Goal: Task Accomplishment & Management: Use online tool/utility

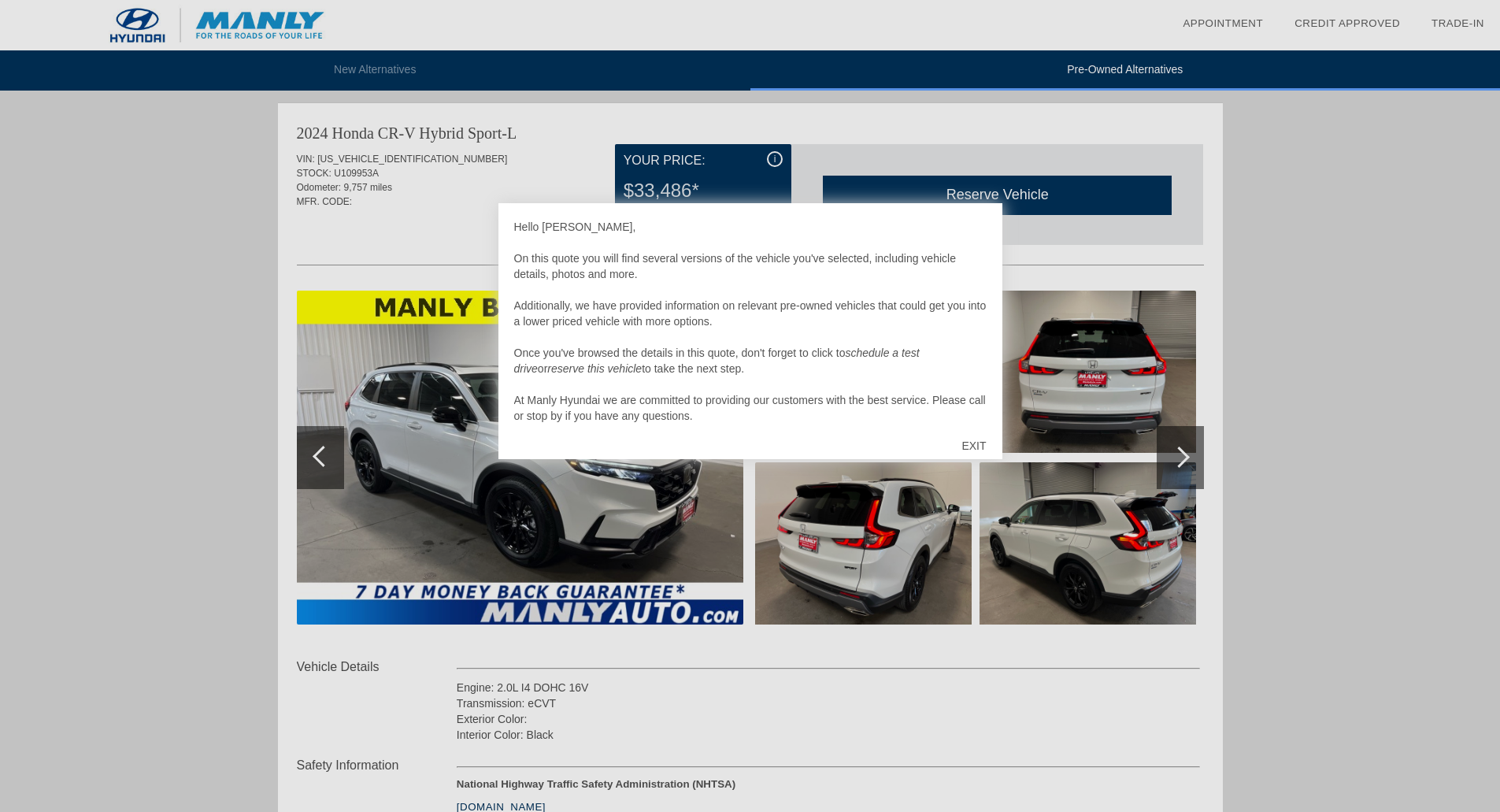
scroll to position [2255, 0]
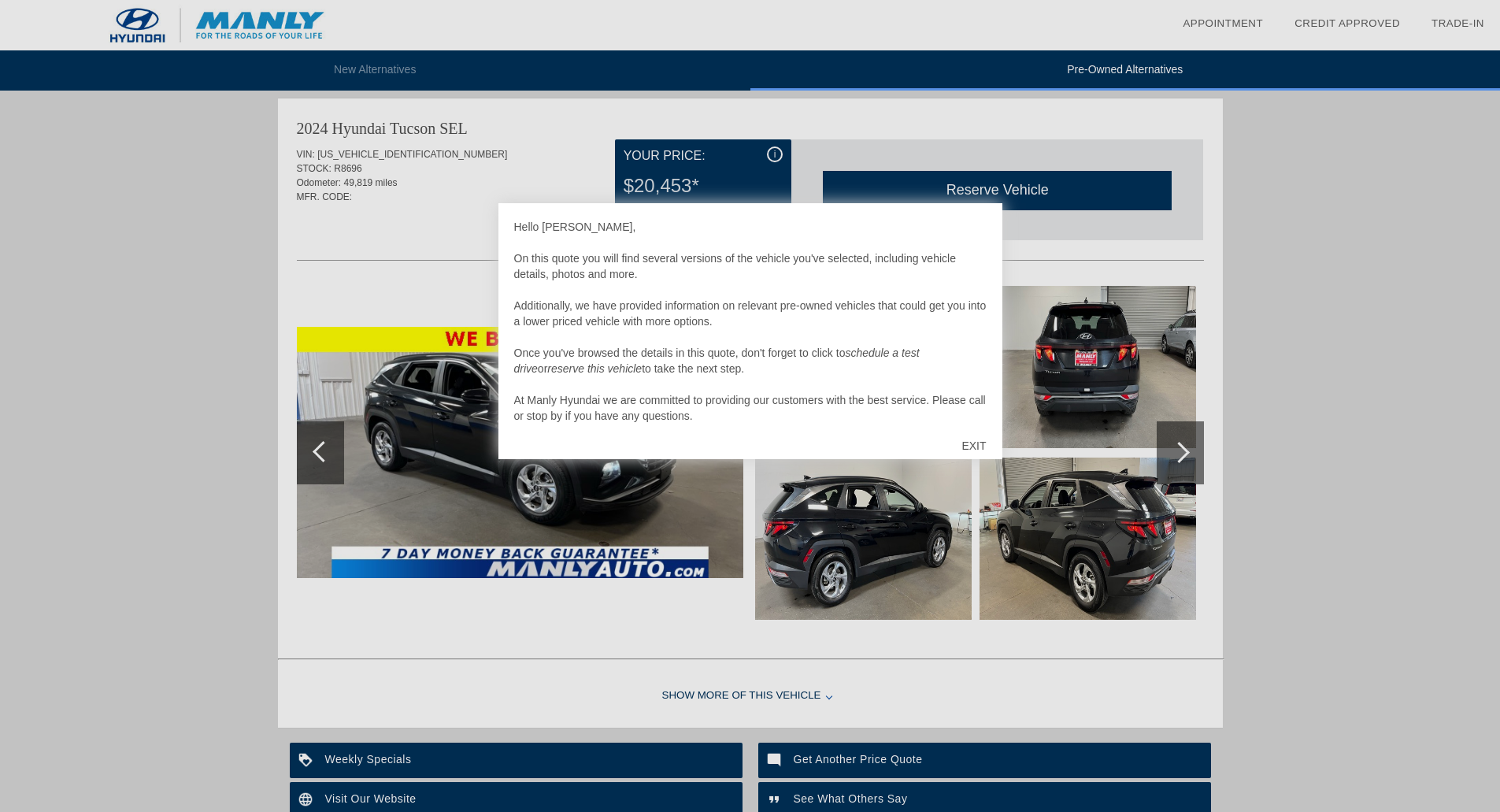
click at [979, 446] on div "EXIT" at bounding box center [973, 445] width 56 height 47
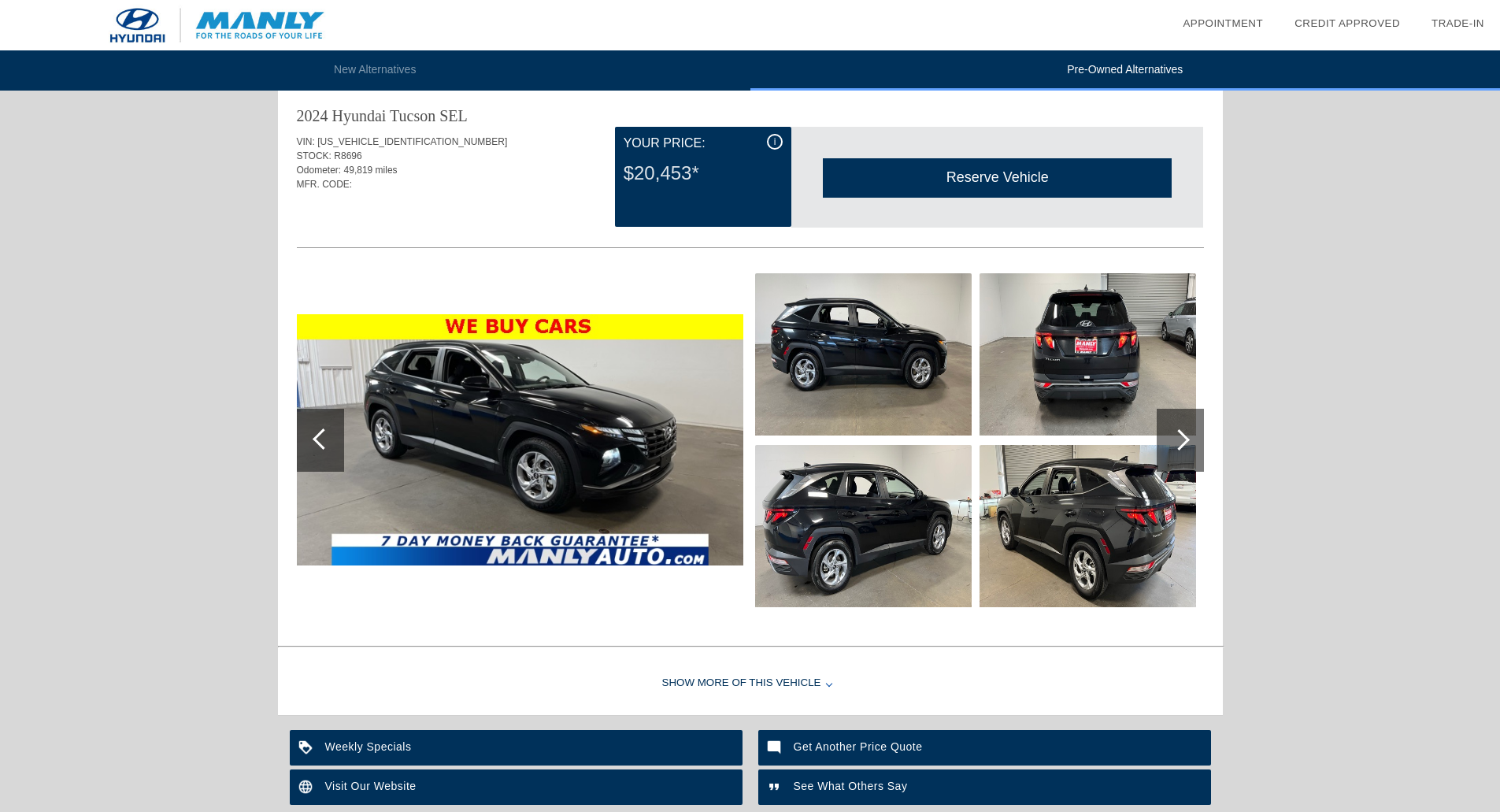
scroll to position [2266, 0]
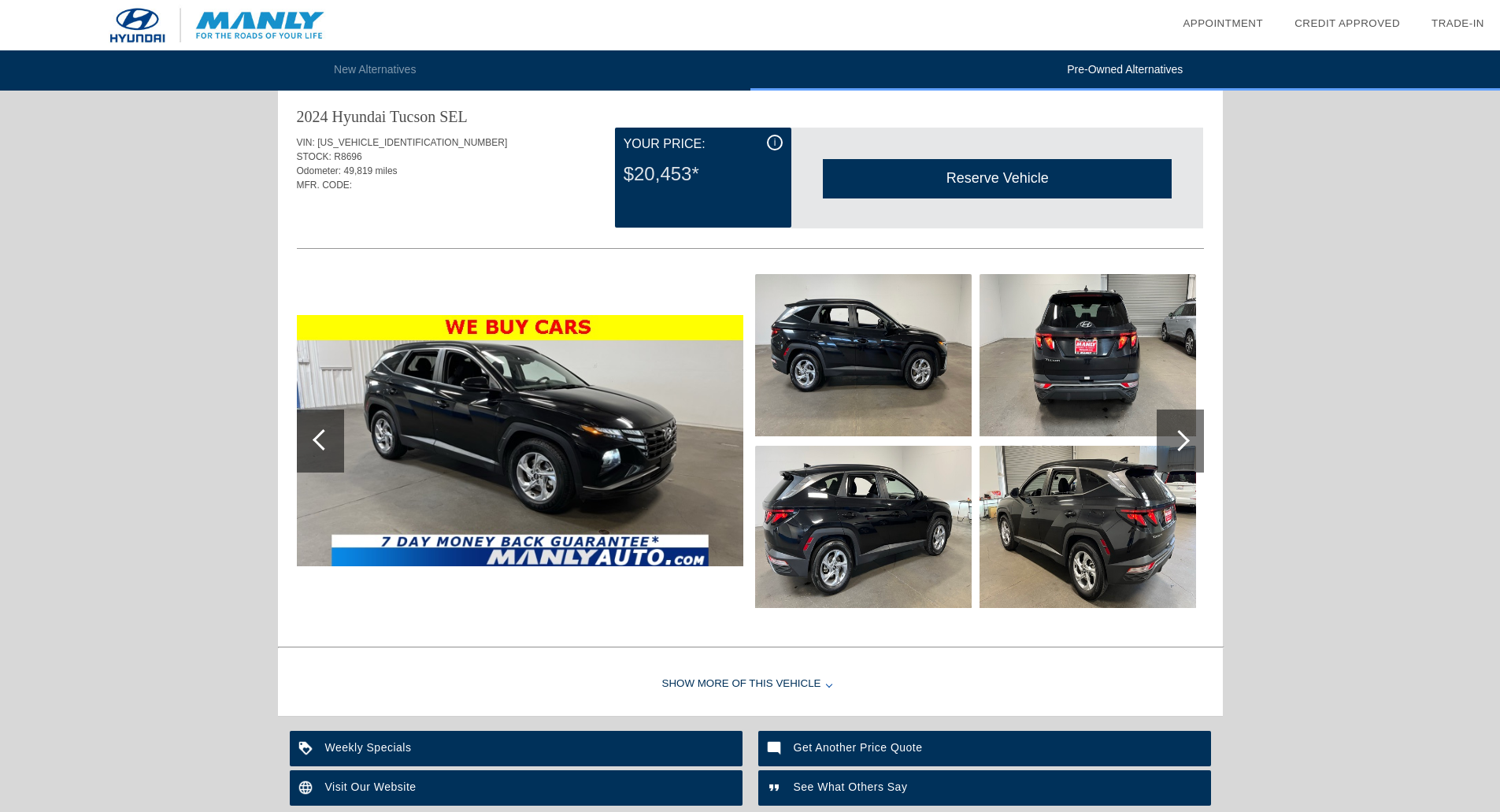
click at [574, 430] on img at bounding box center [519, 440] width 446 height 251
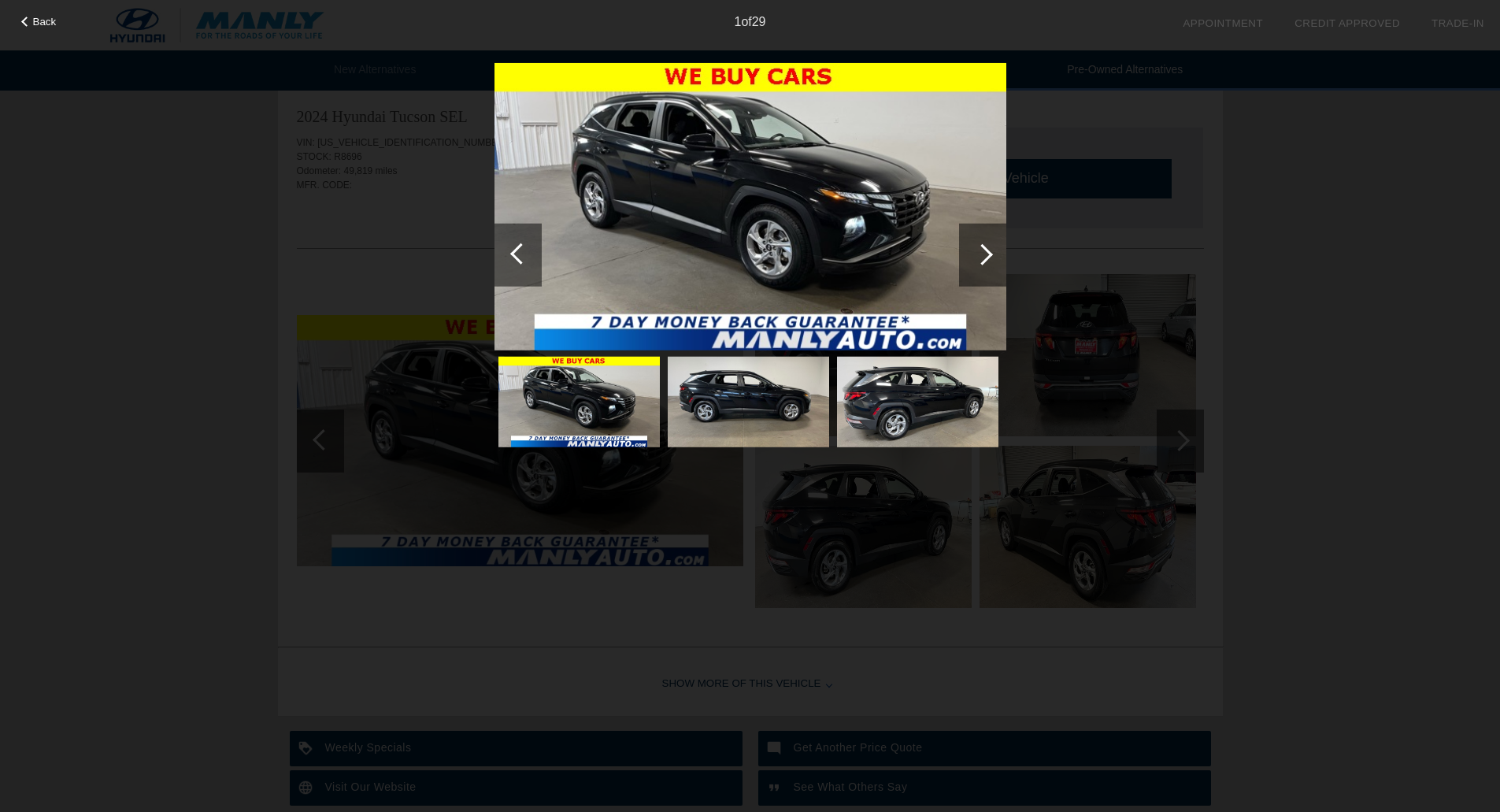
click at [991, 252] on div at bounding box center [983, 254] width 47 height 63
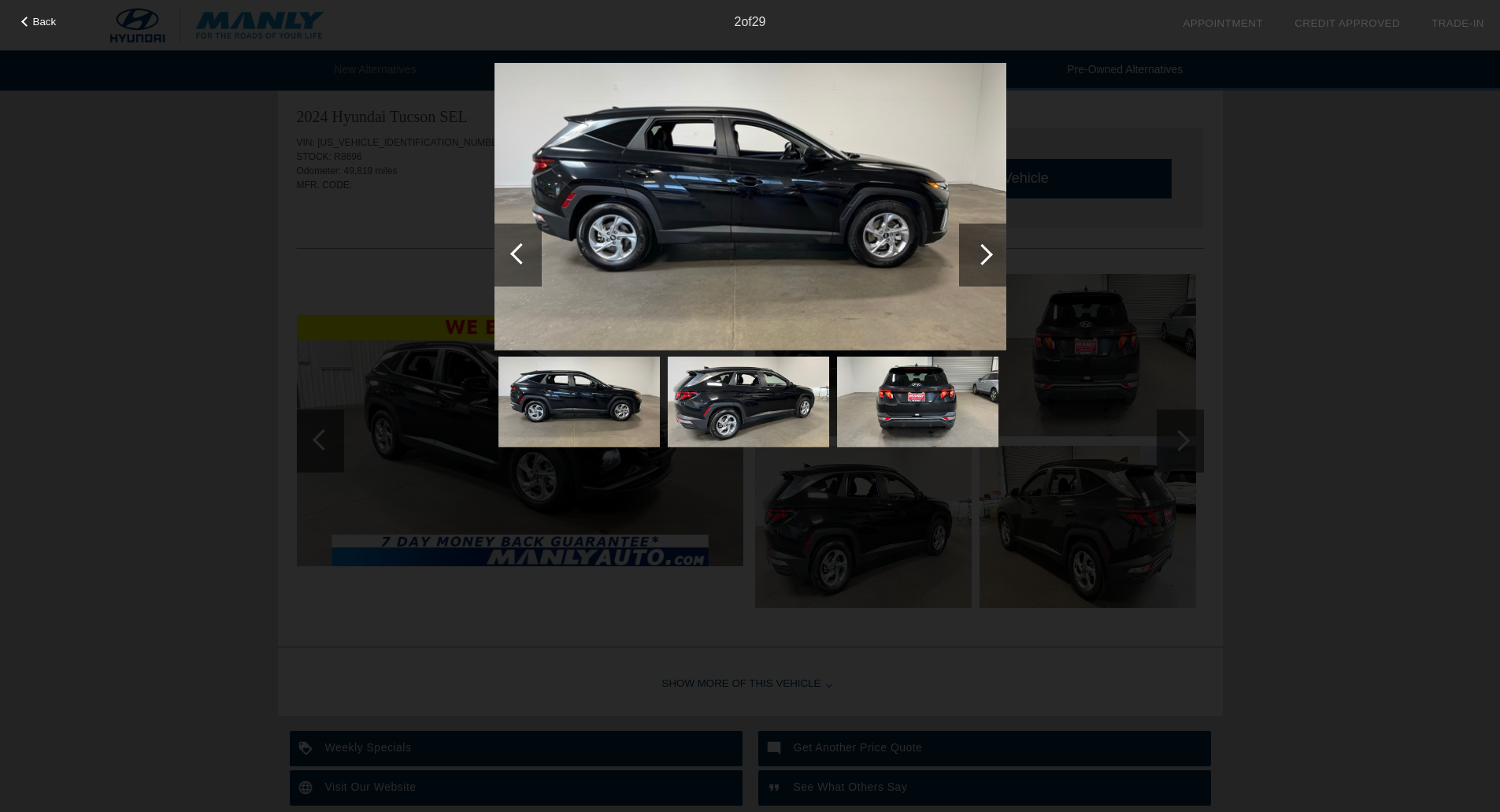
click at [989, 257] on div at bounding box center [982, 254] width 21 height 21
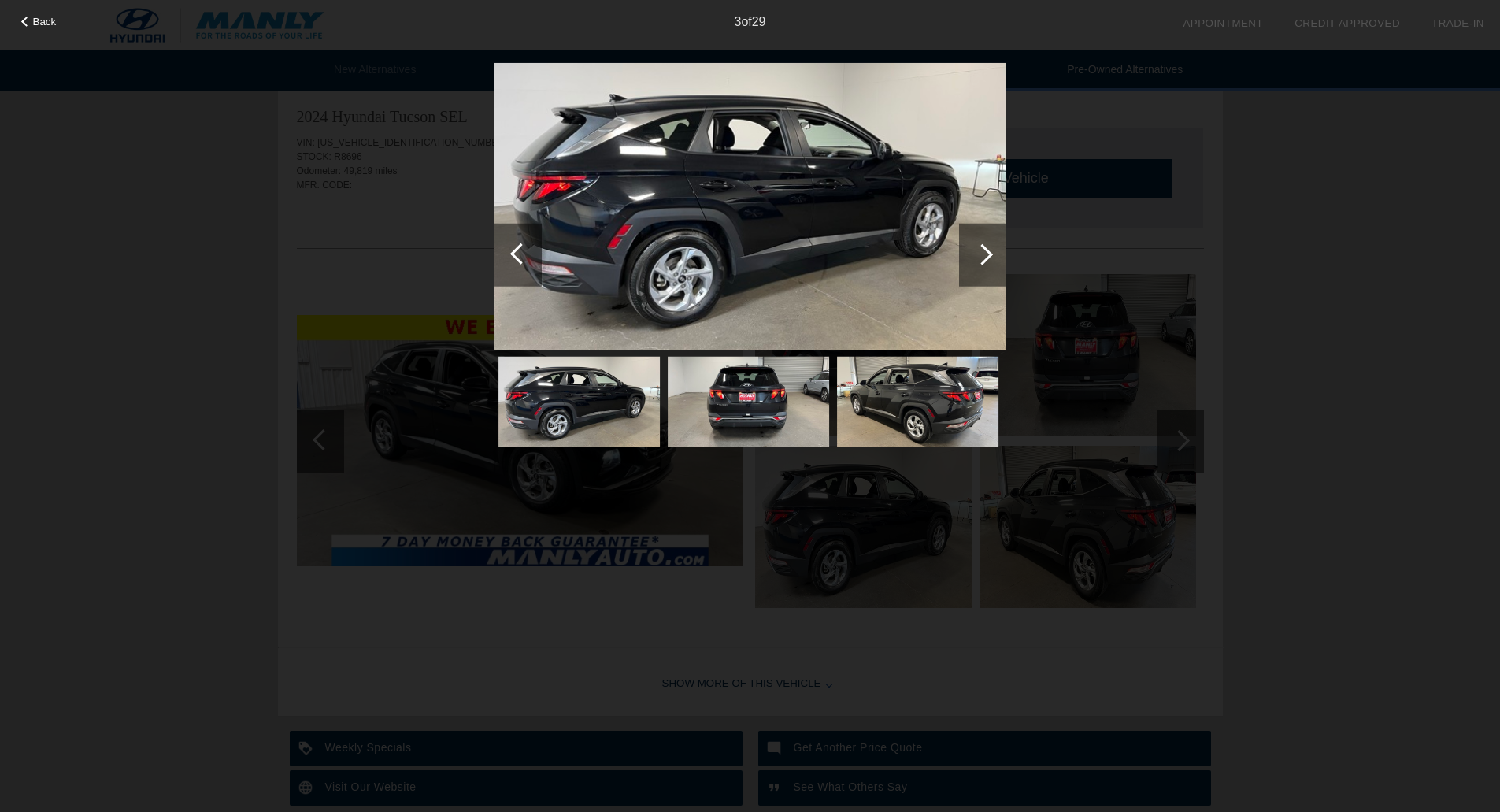
click at [989, 257] on div at bounding box center [982, 254] width 21 height 21
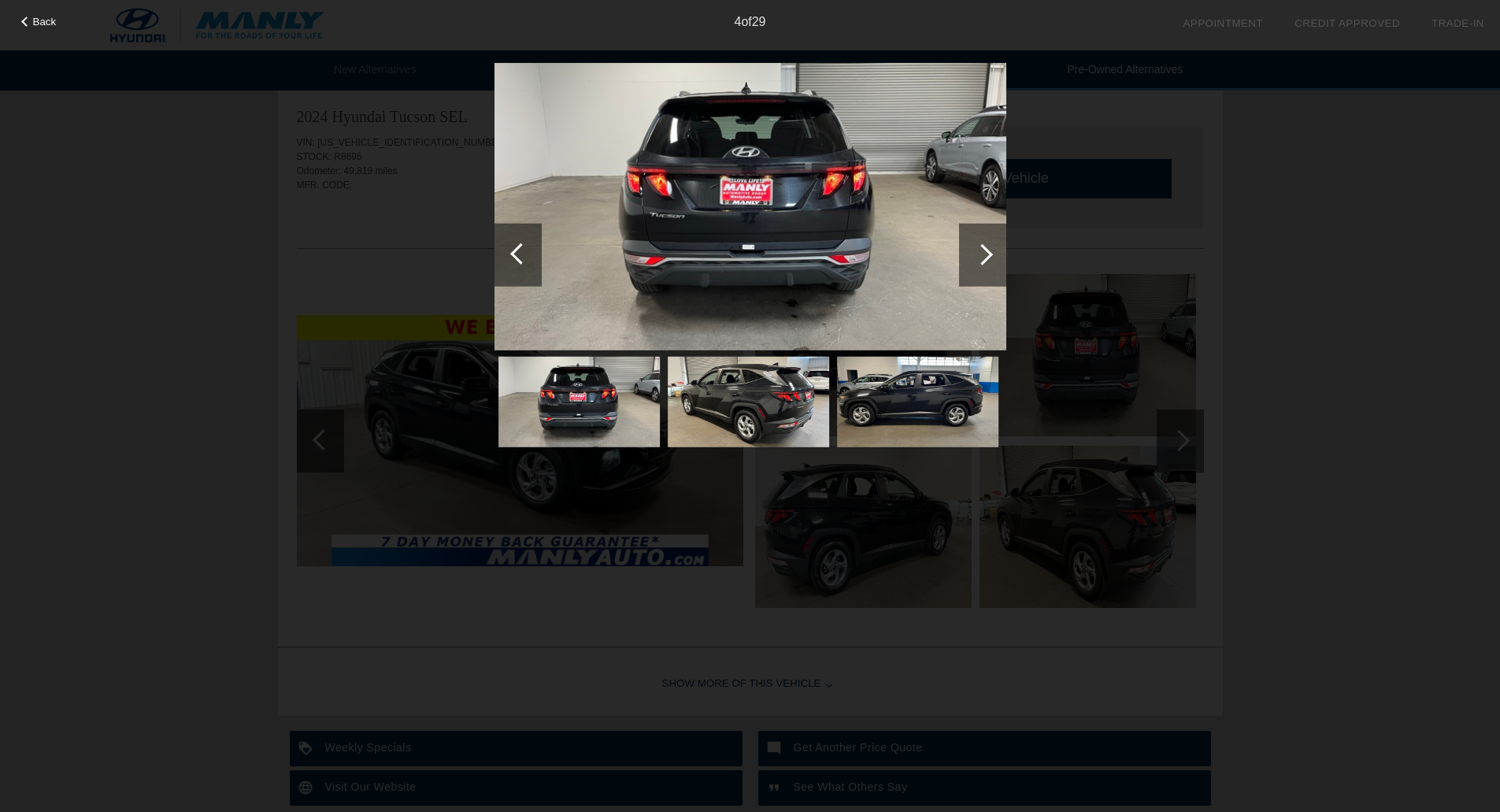
click at [989, 257] on div at bounding box center [982, 254] width 21 height 21
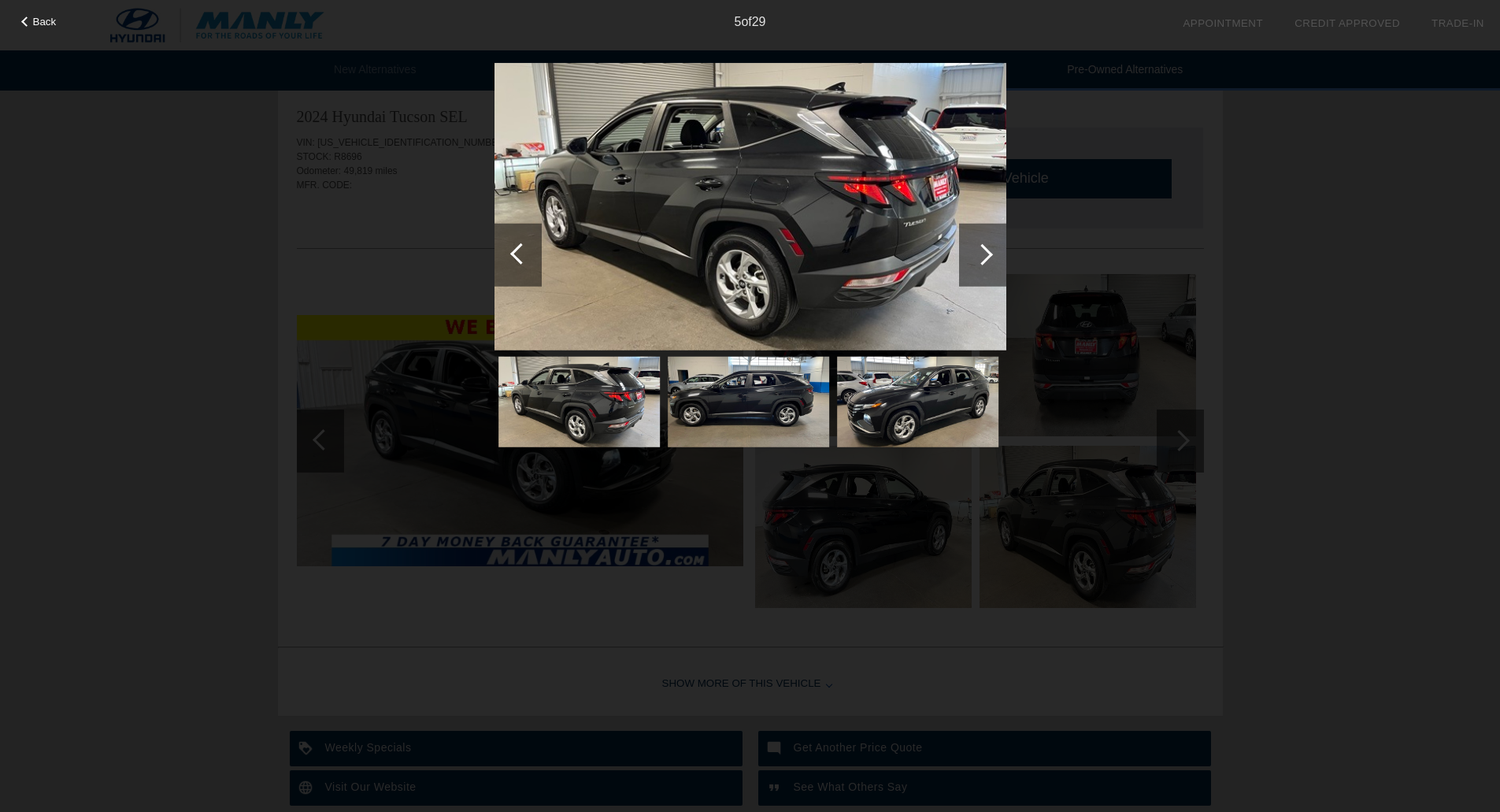
click at [989, 257] on div at bounding box center [982, 254] width 21 height 21
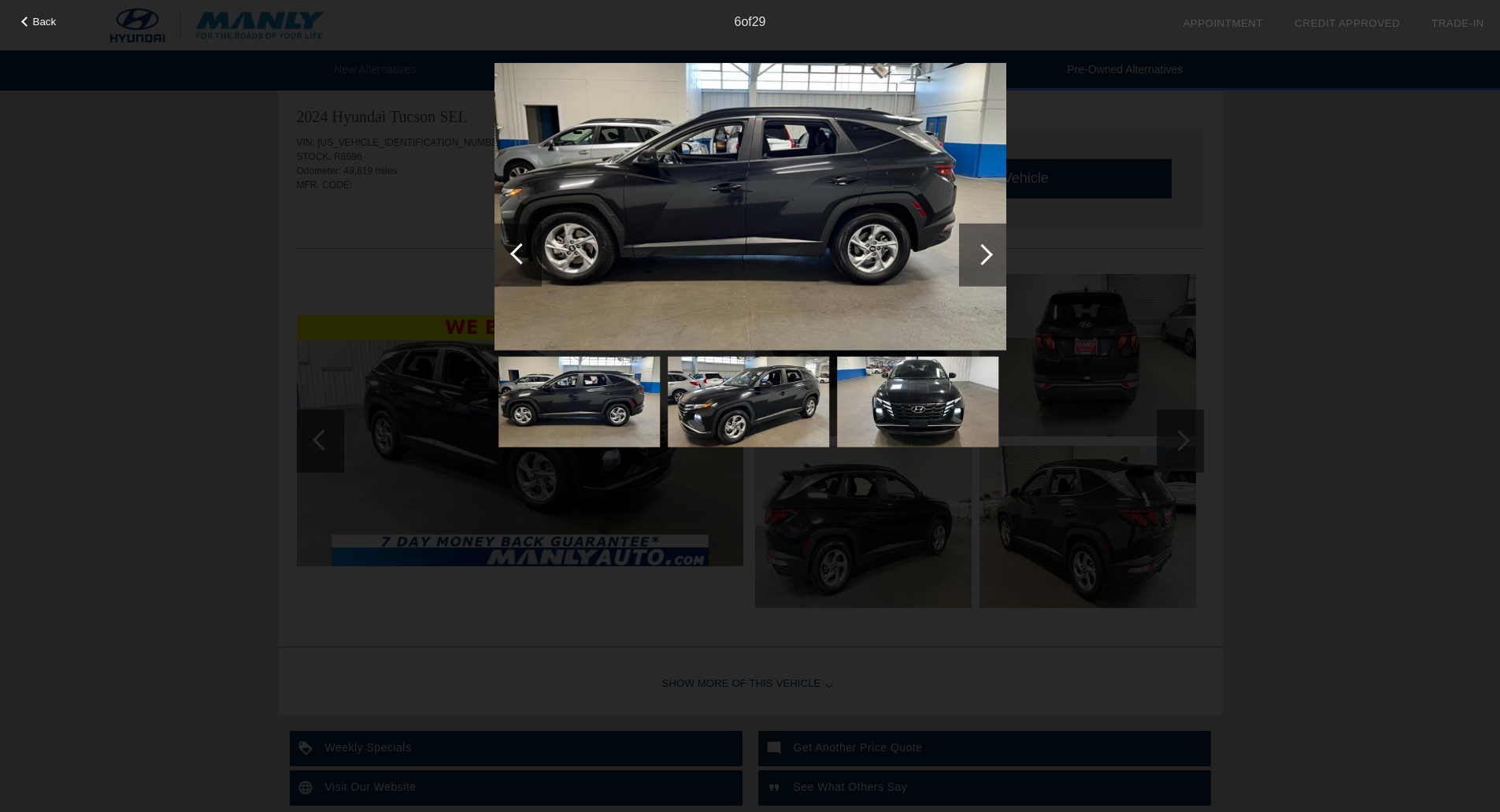
click at [989, 257] on div at bounding box center [982, 254] width 21 height 21
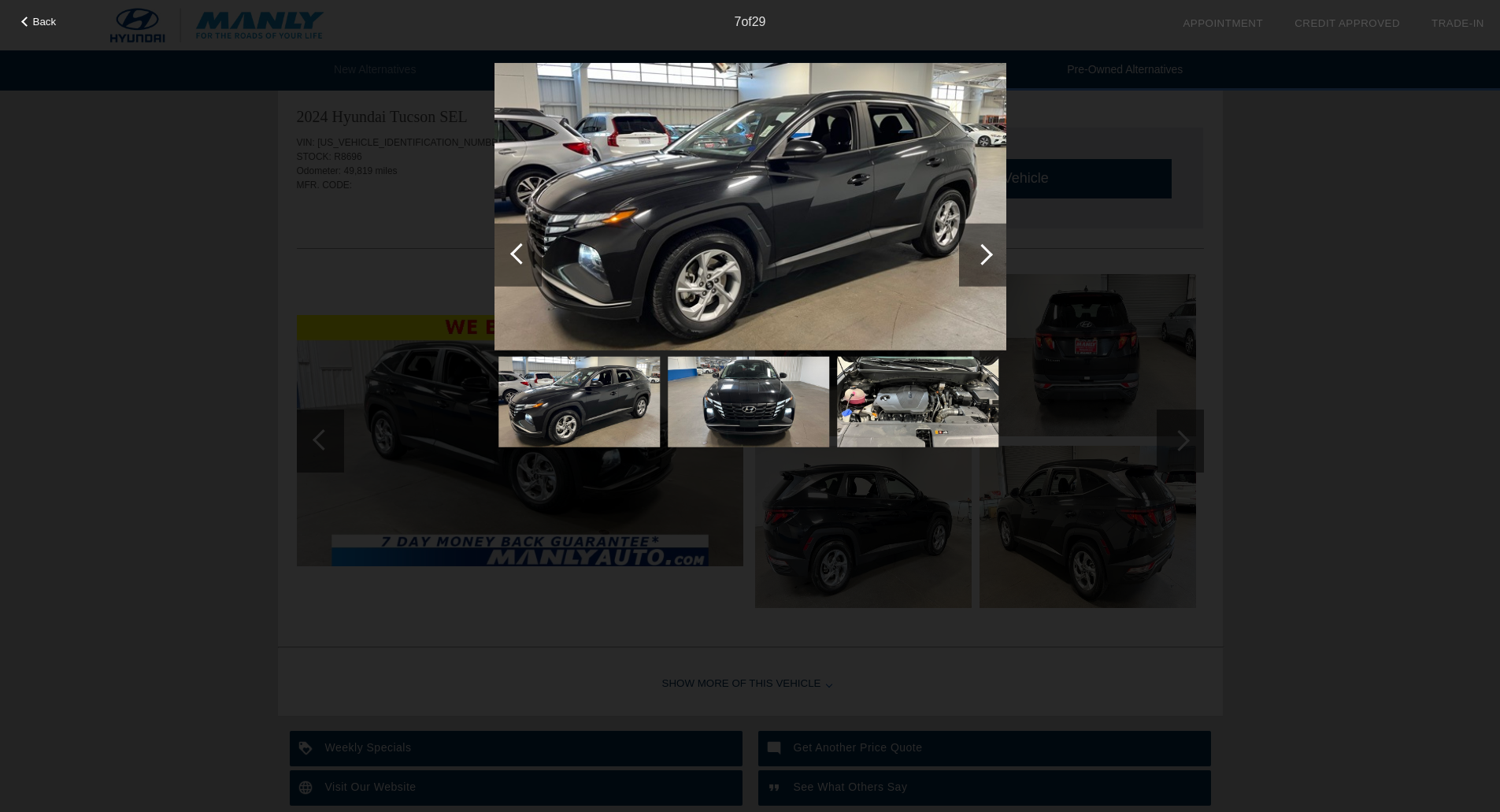
click at [989, 257] on div at bounding box center [982, 254] width 21 height 21
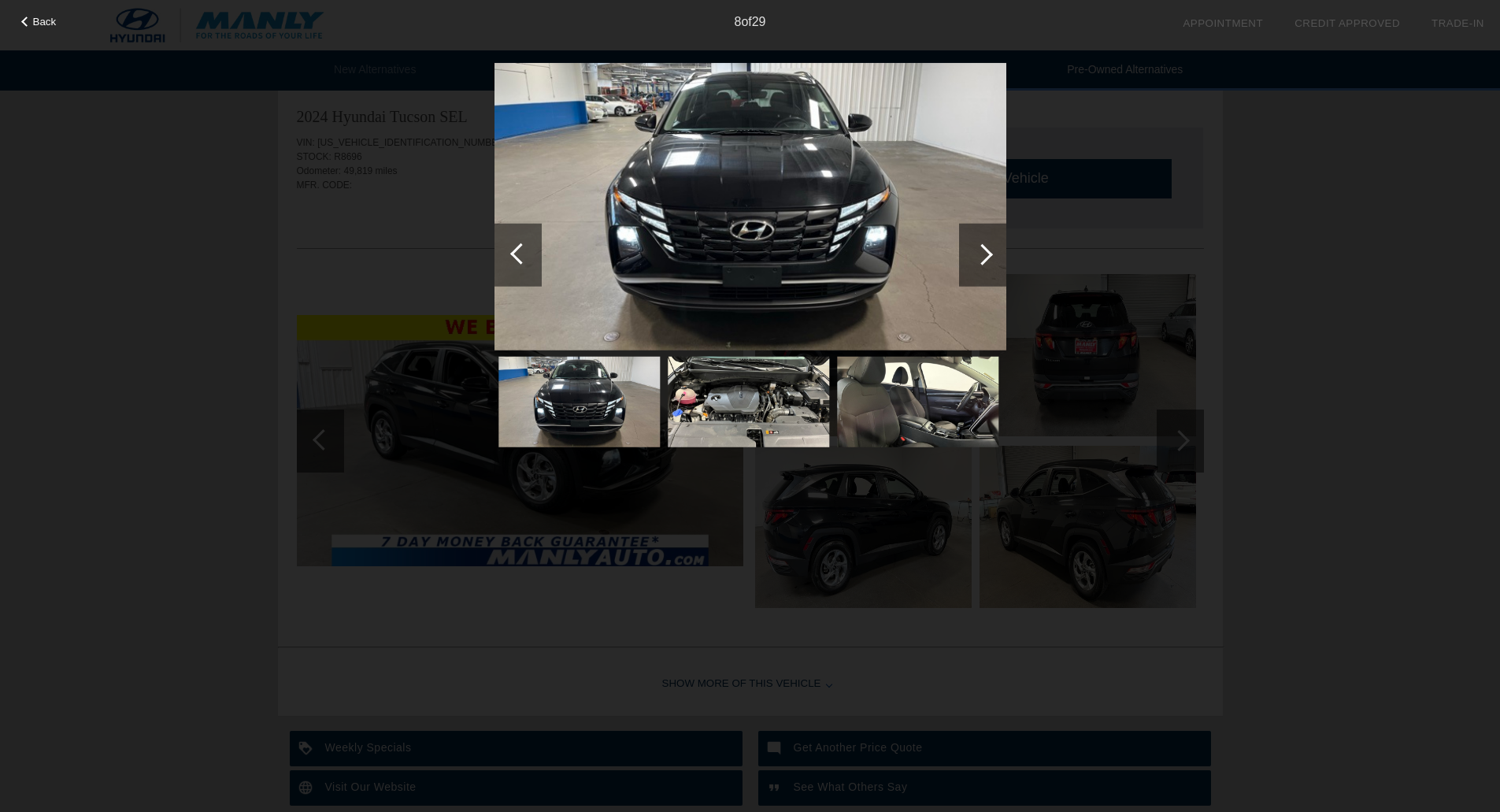
click at [989, 257] on div at bounding box center [982, 254] width 21 height 21
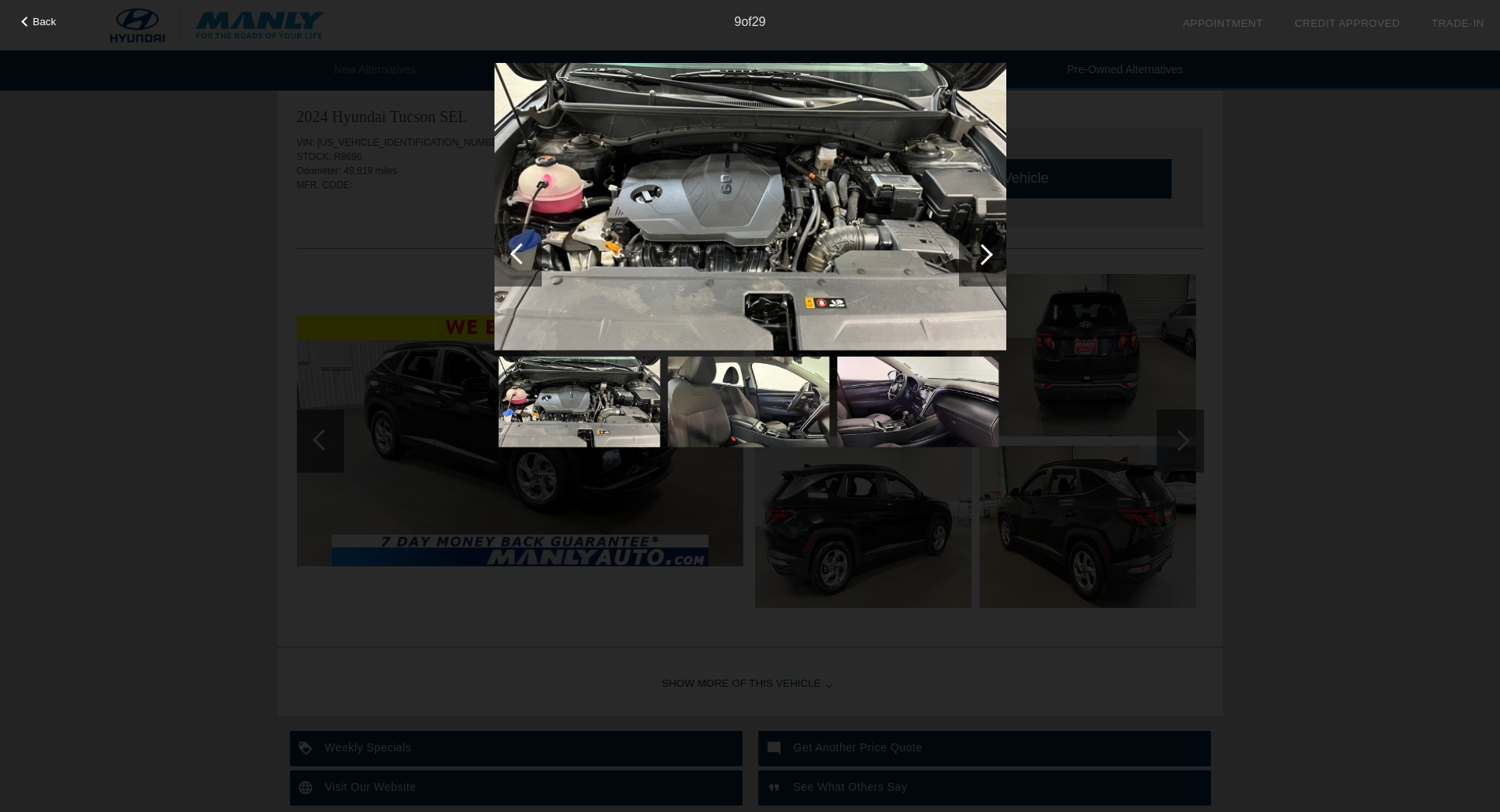
click at [989, 257] on div at bounding box center [982, 254] width 21 height 21
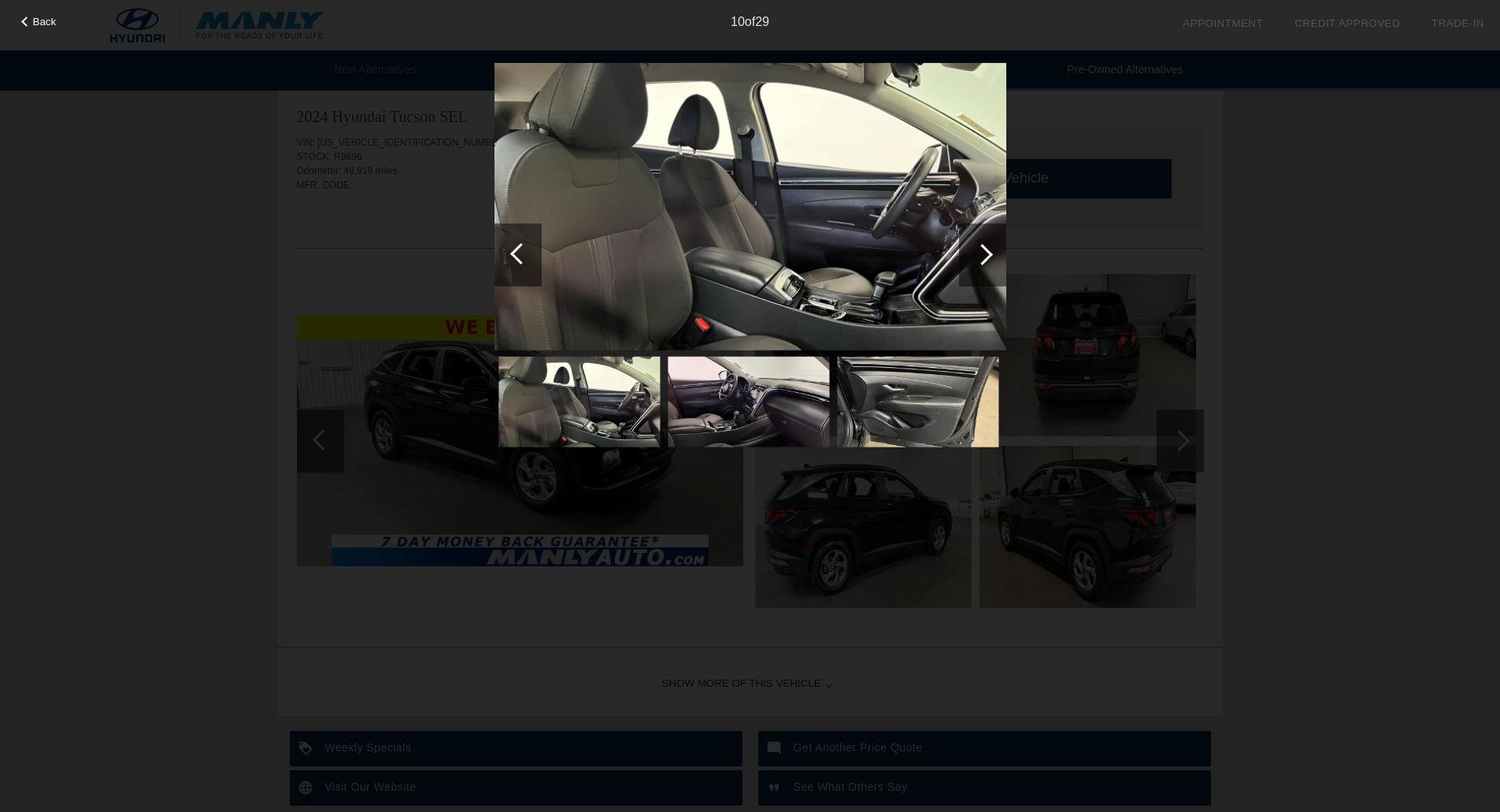
click at [989, 257] on div at bounding box center [982, 254] width 21 height 21
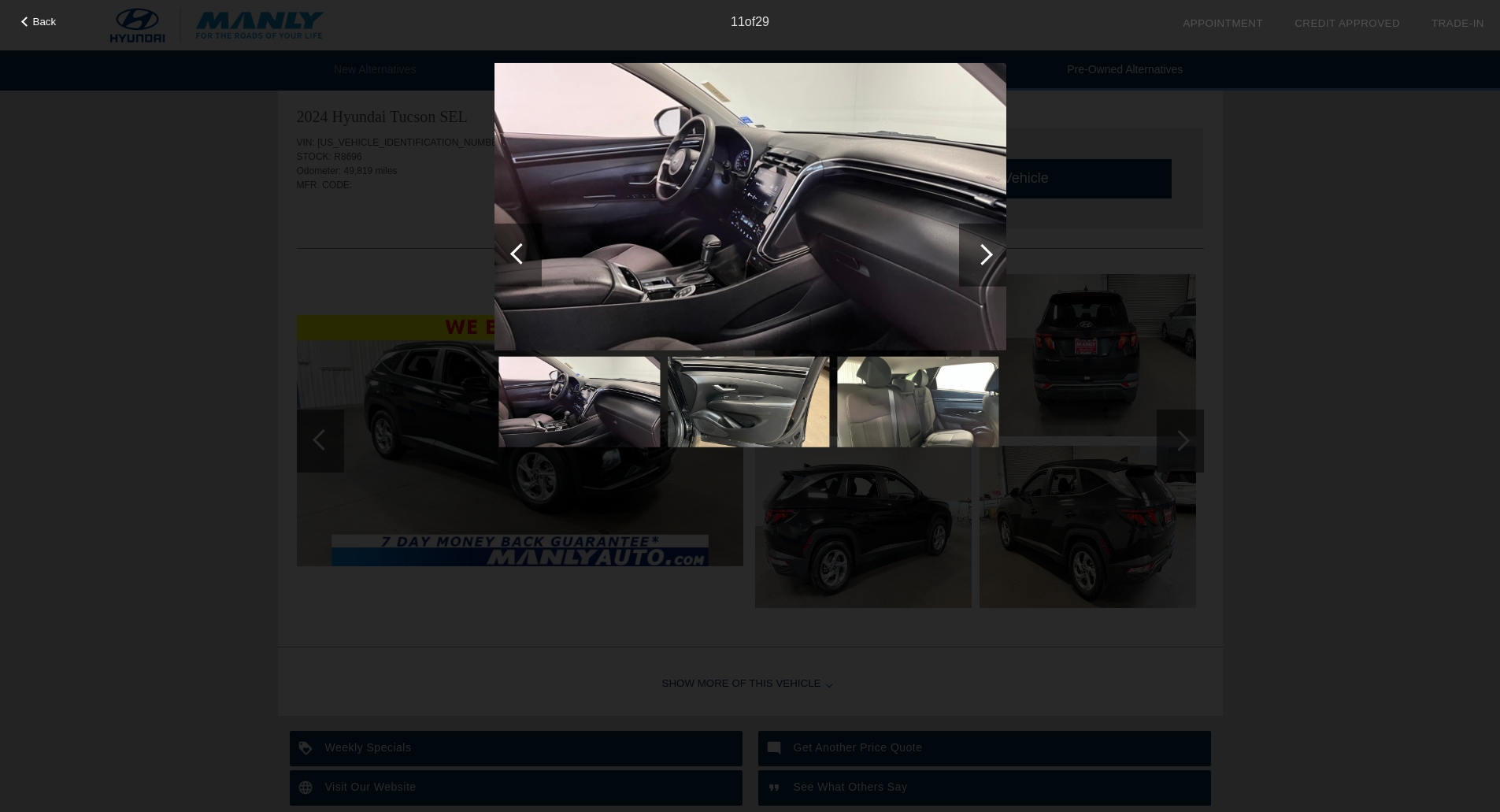
click at [523, 250] on div at bounding box center [520, 253] width 21 height 21
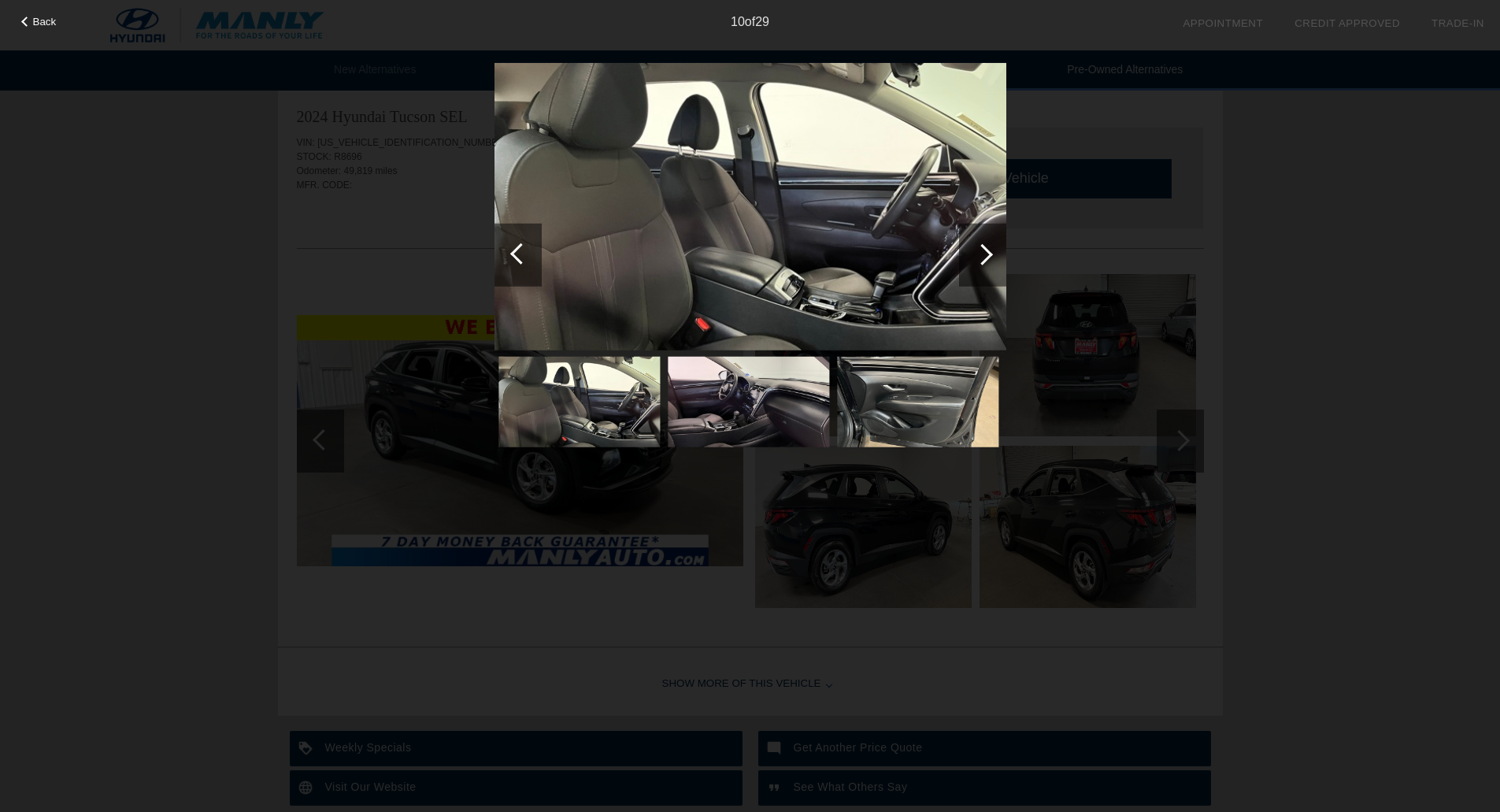
click at [980, 250] on div at bounding box center [982, 254] width 21 height 21
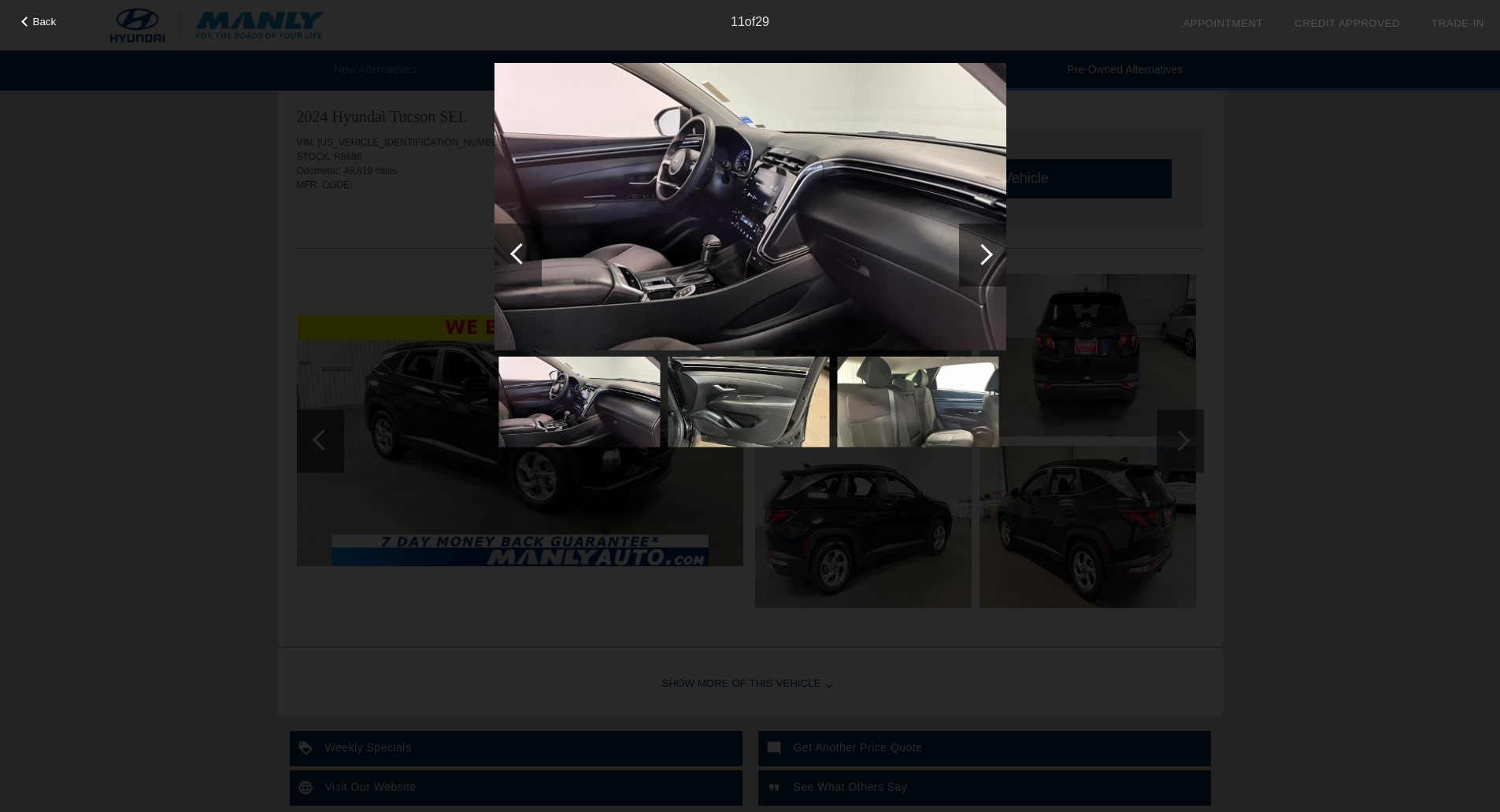
click at [980, 250] on div at bounding box center [982, 254] width 21 height 21
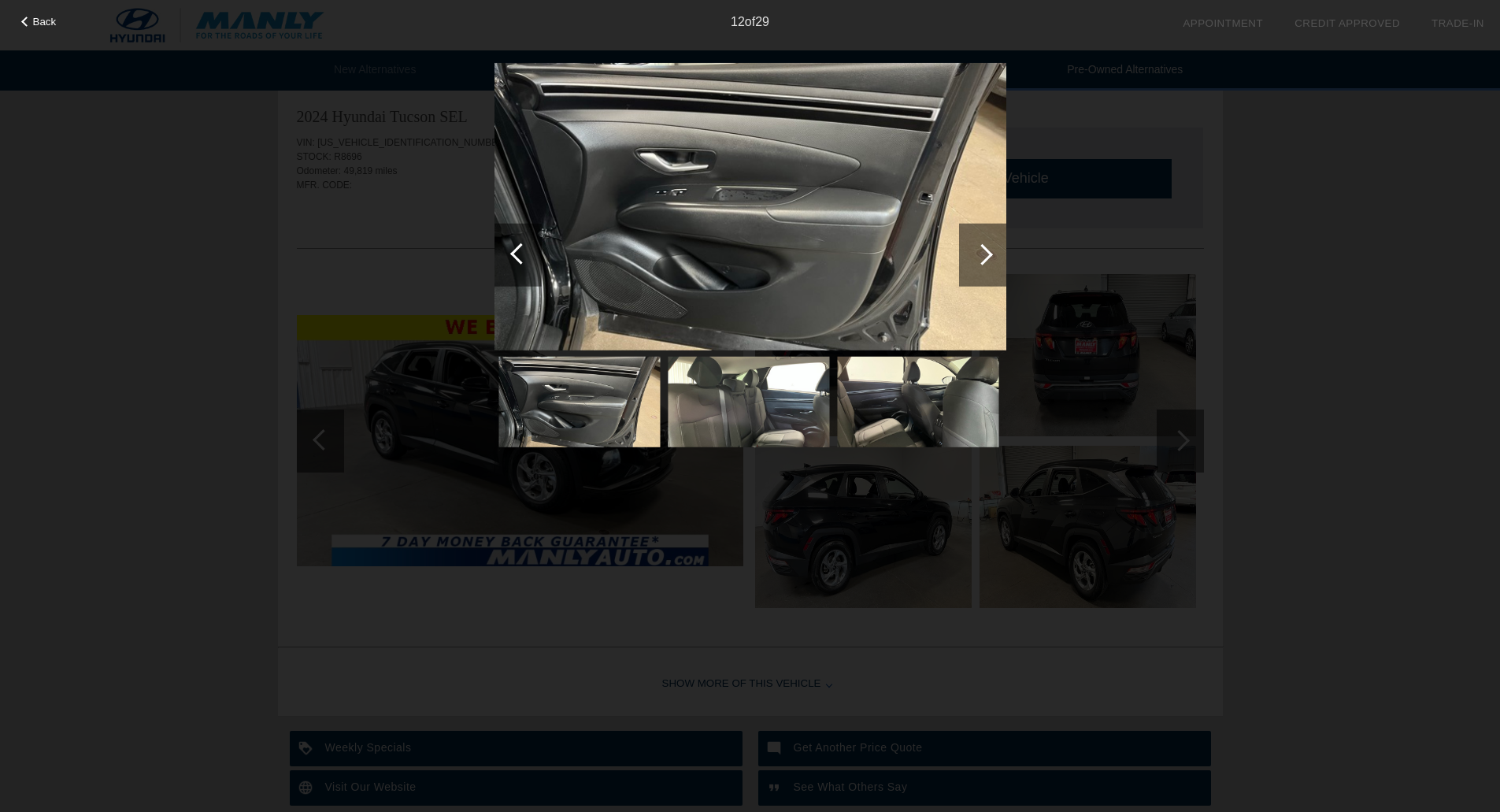
click at [980, 250] on div at bounding box center [982, 254] width 21 height 21
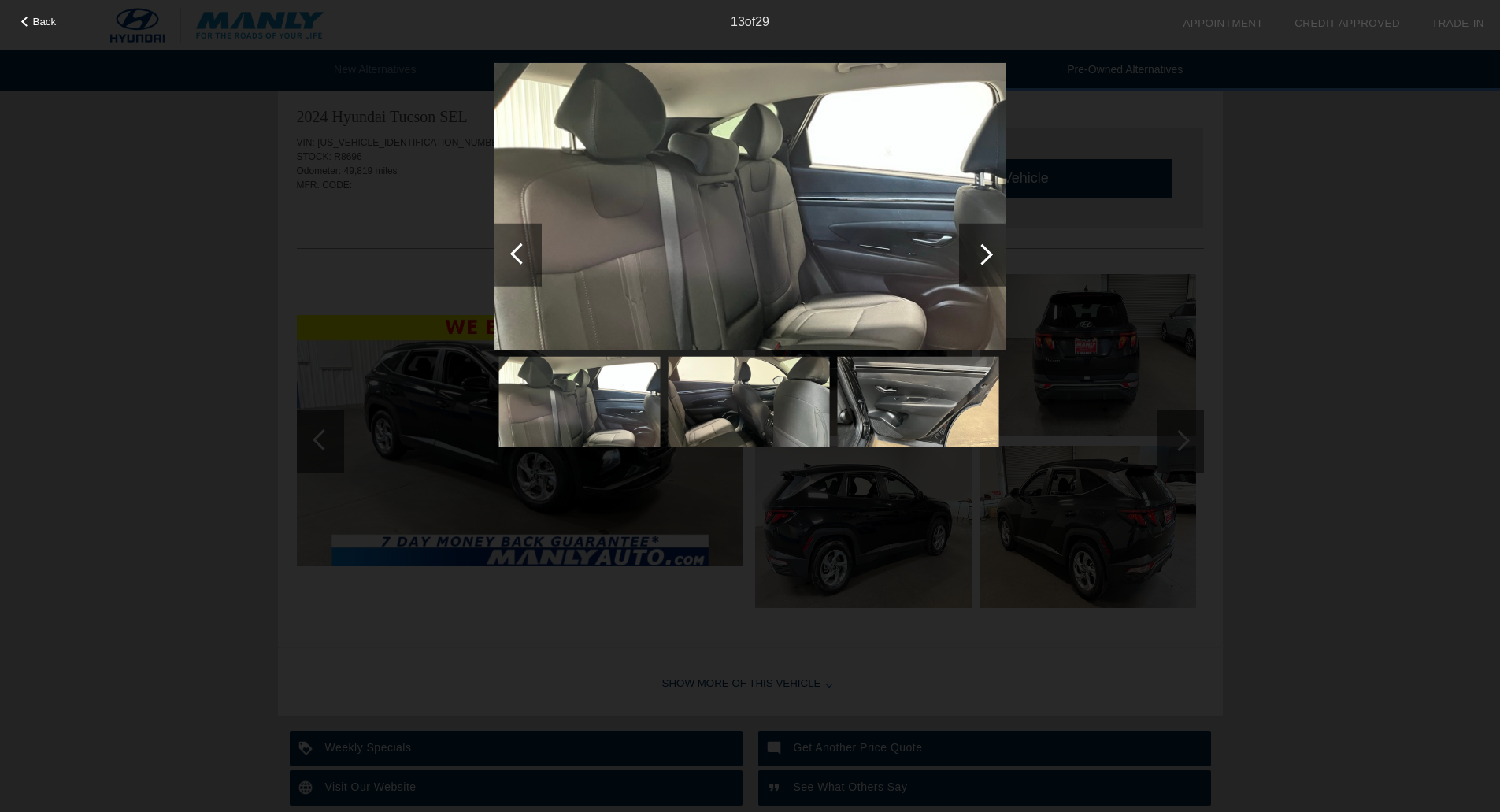
click at [980, 250] on div at bounding box center [982, 254] width 21 height 21
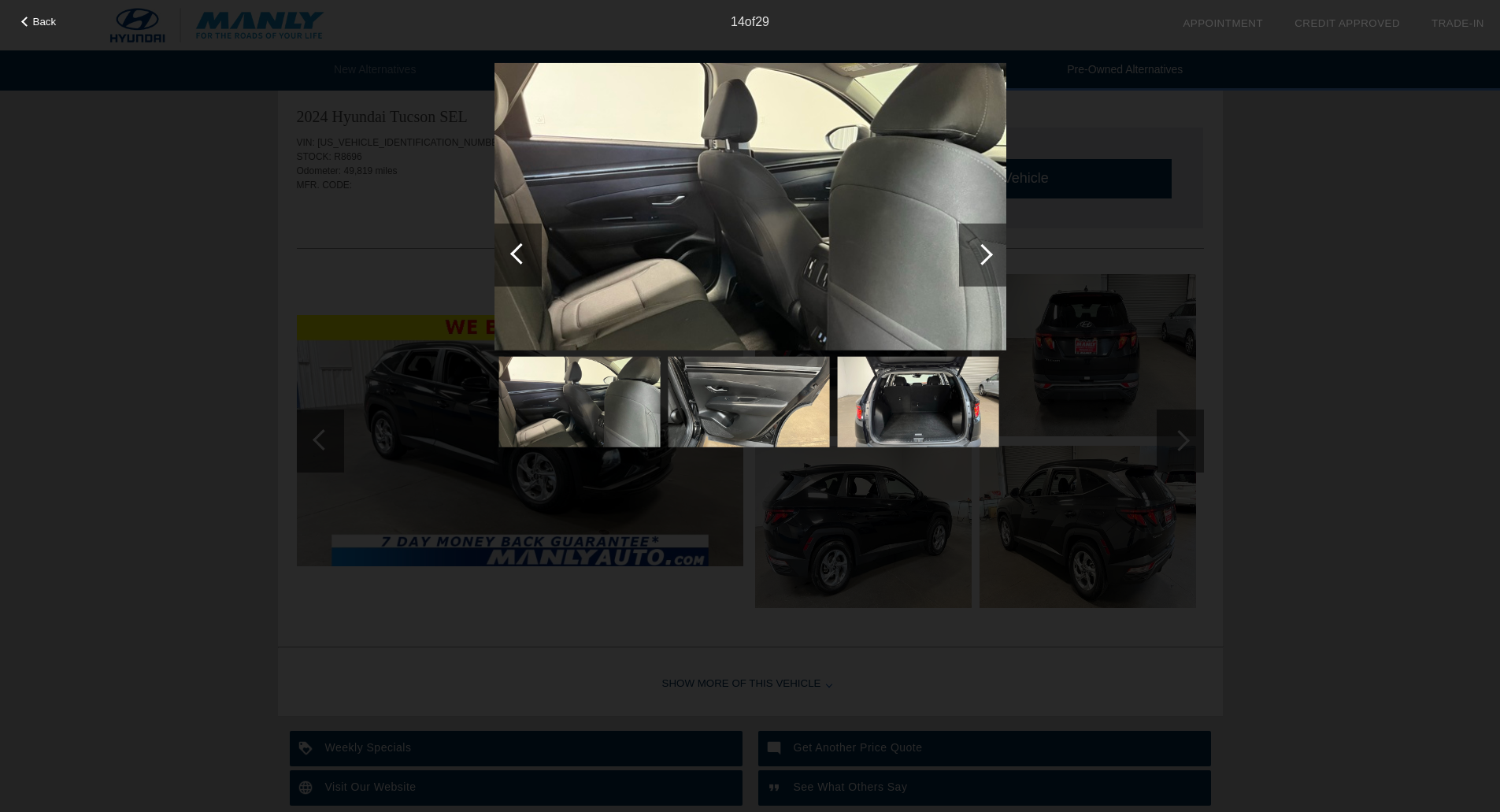
click at [980, 250] on div at bounding box center [982, 254] width 21 height 21
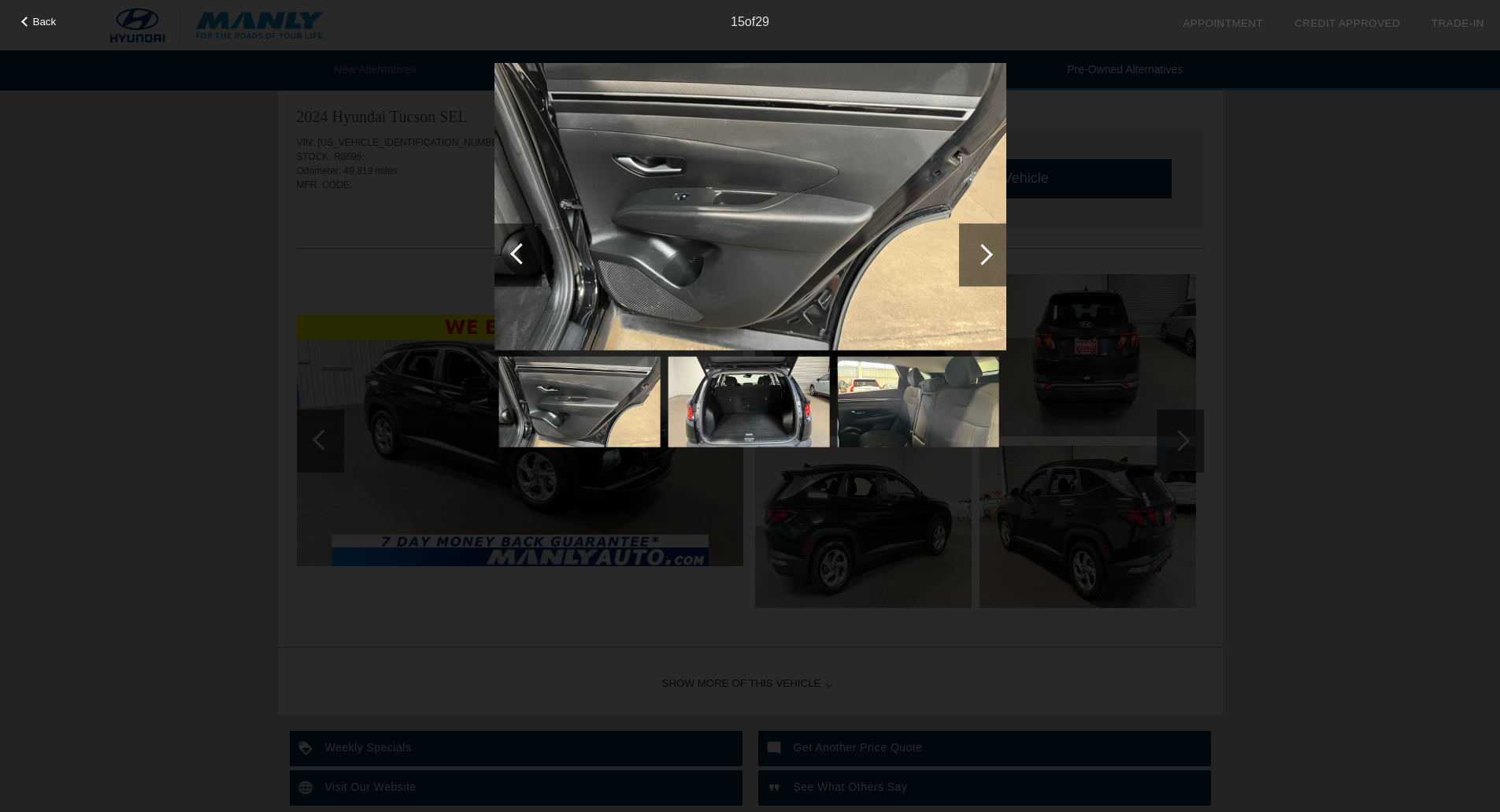
click at [980, 250] on div at bounding box center [982, 254] width 21 height 21
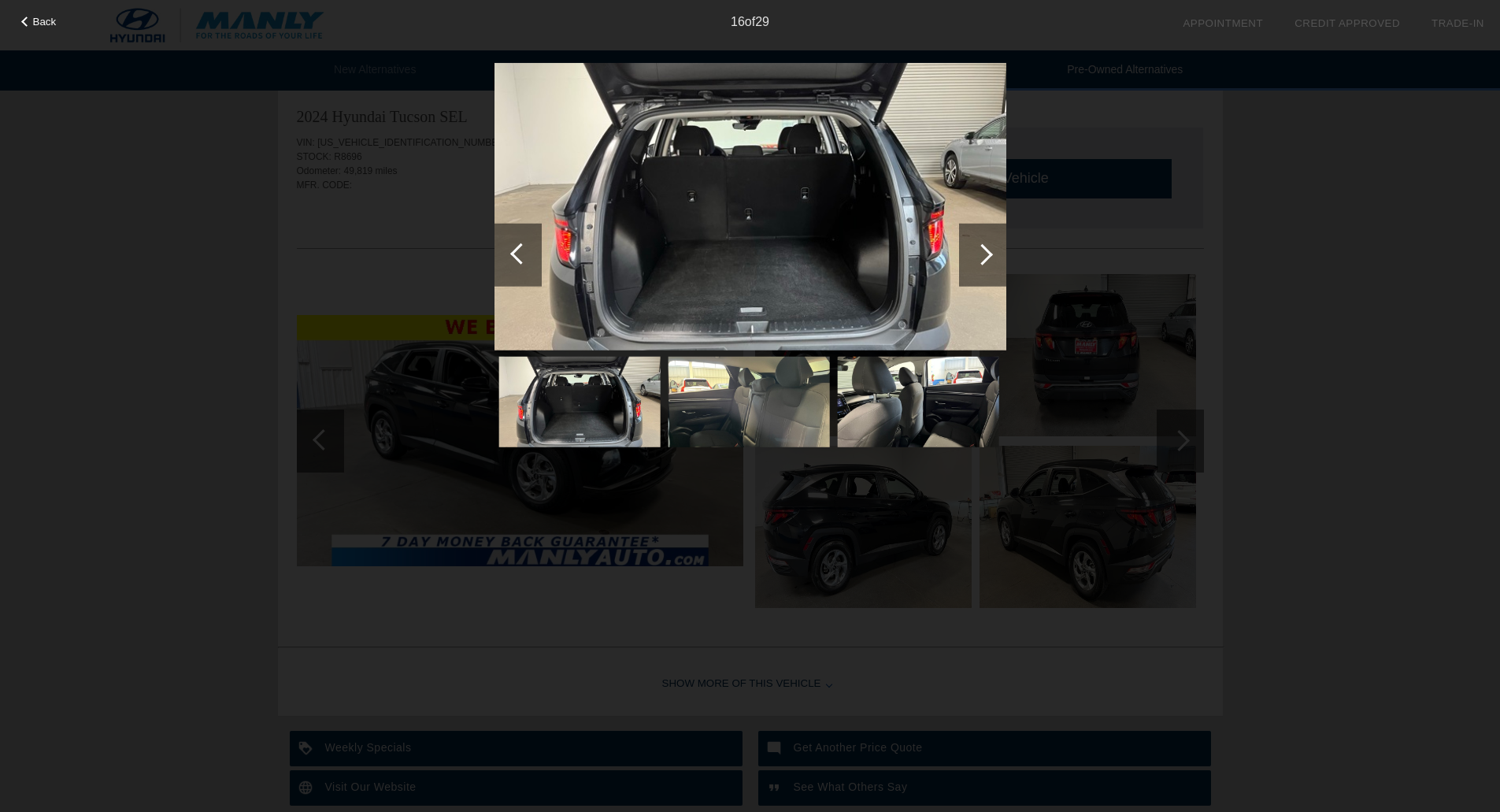
click at [980, 250] on div at bounding box center [982, 254] width 21 height 21
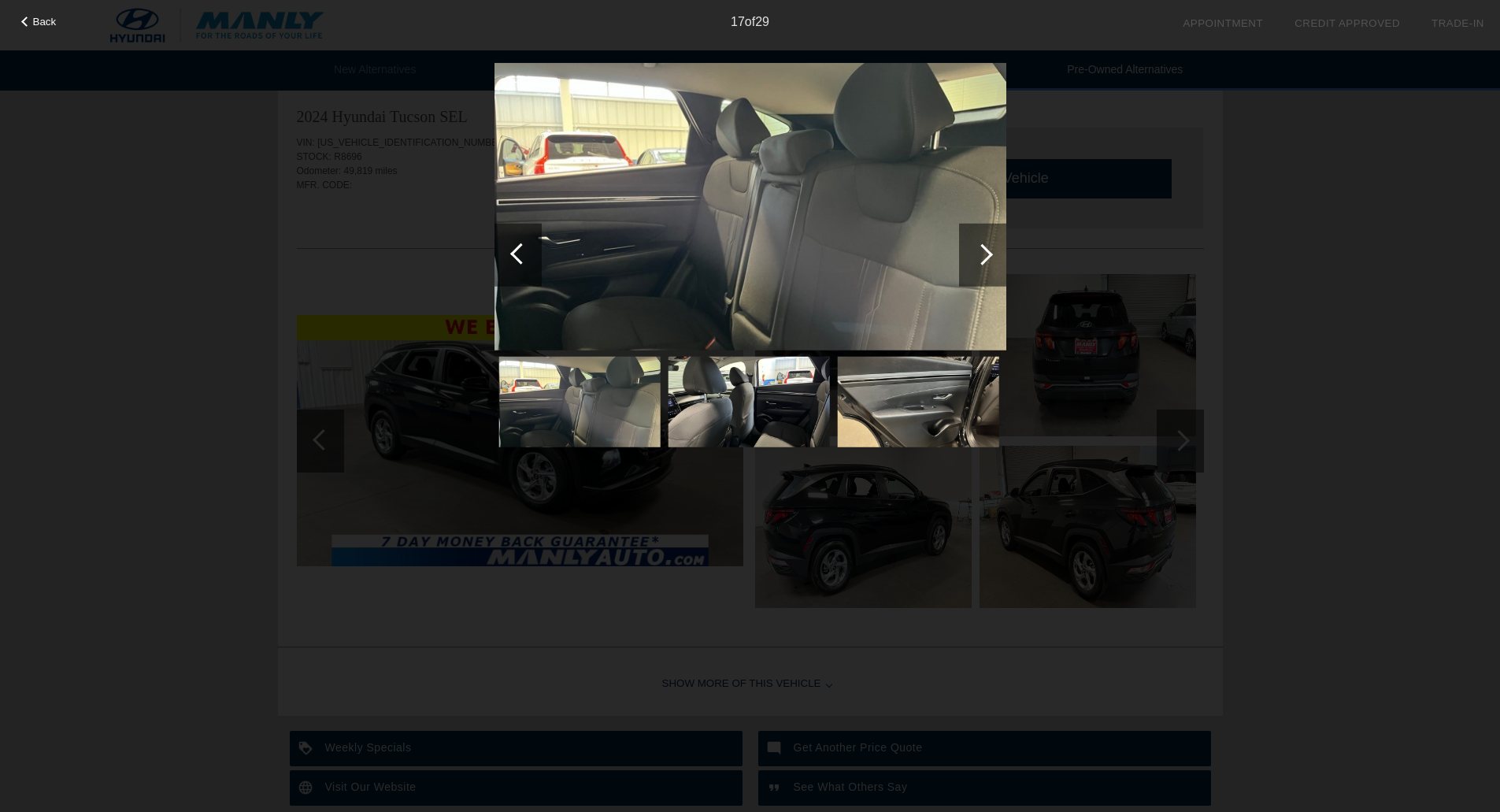
click at [980, 250] on div at bounding box center [982, 254] width 21 height 21
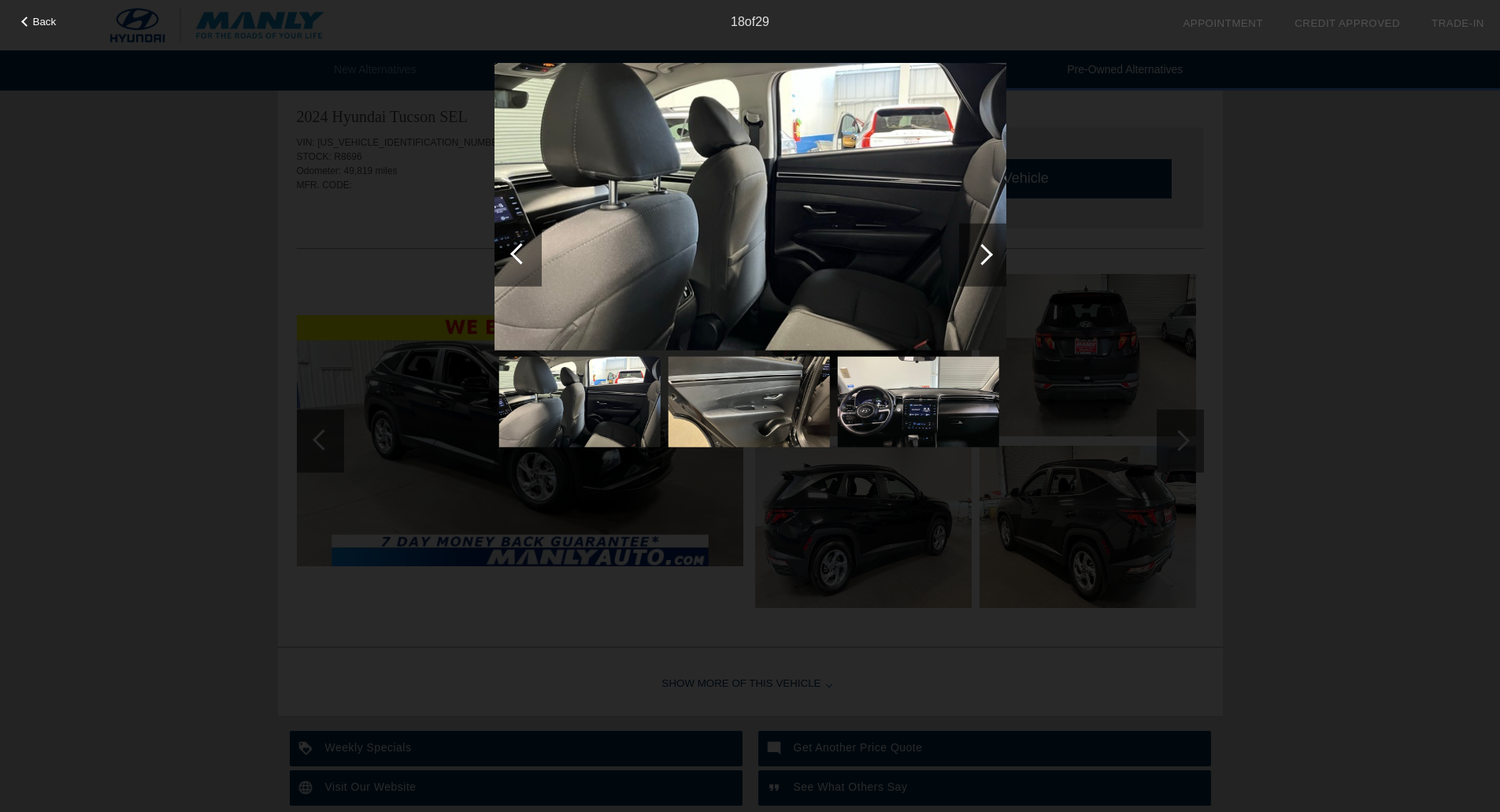
click at [980, 250] on div at bounding box center [982, 254] width 21 height 21
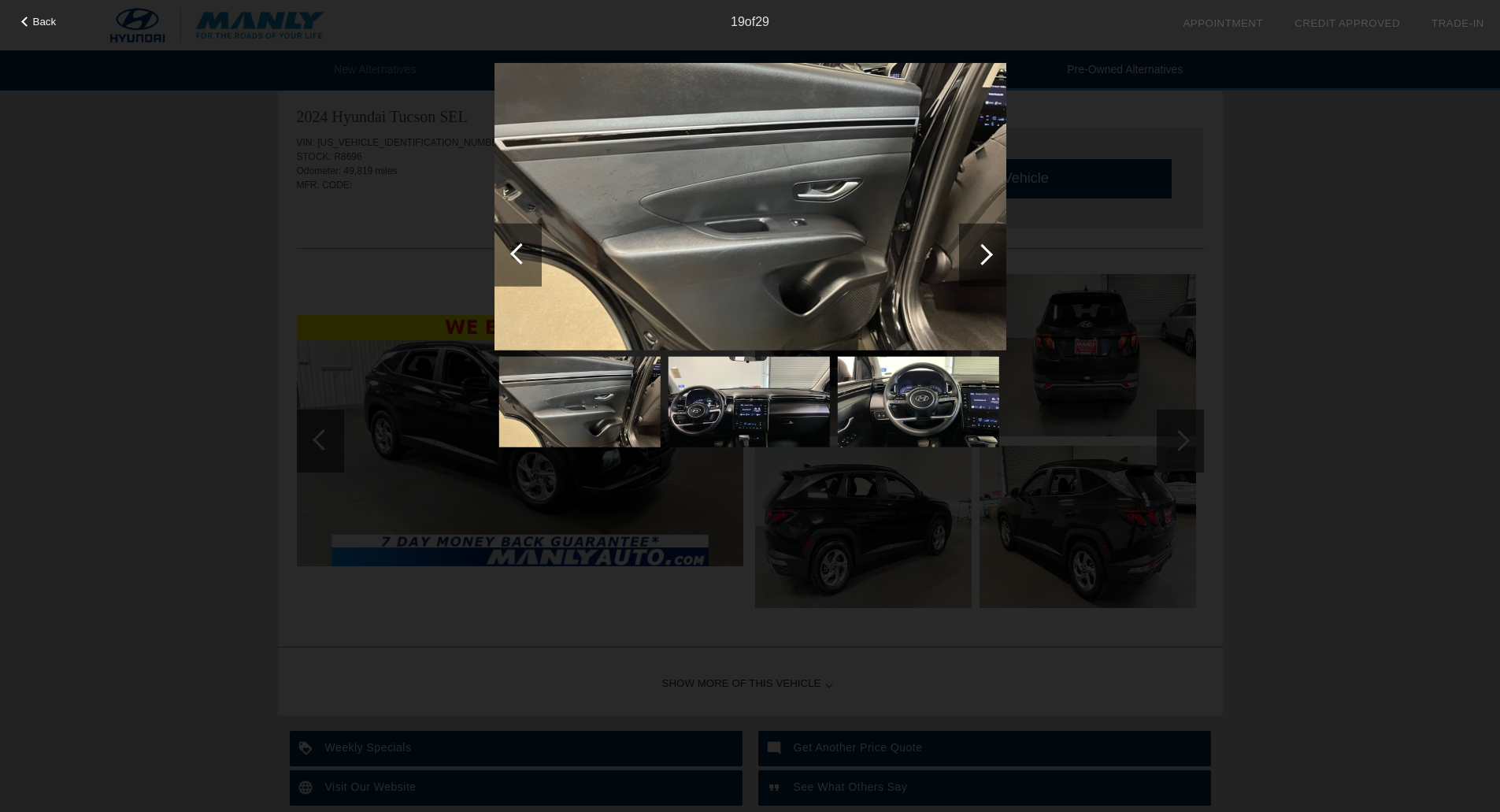
click at [980, 250] on div at bounding box center [982, 254] width 21 height 21
